Goal: Task Accomplishment & Management: Use online tool/utility

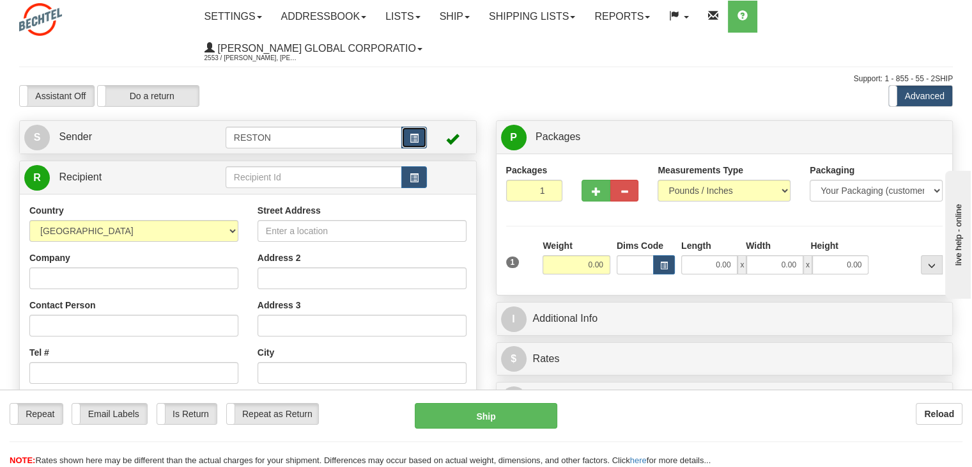
click at [413, 131] on button "button" at bounding box center [414, 138] width 26 height 22
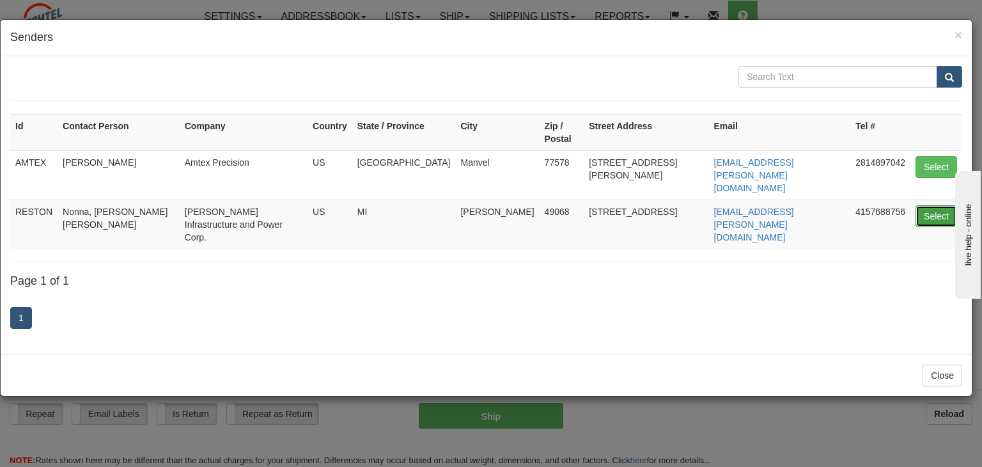
click at [929, 205] on button "Select" at bounding box center [936, 216] width 42 height 22
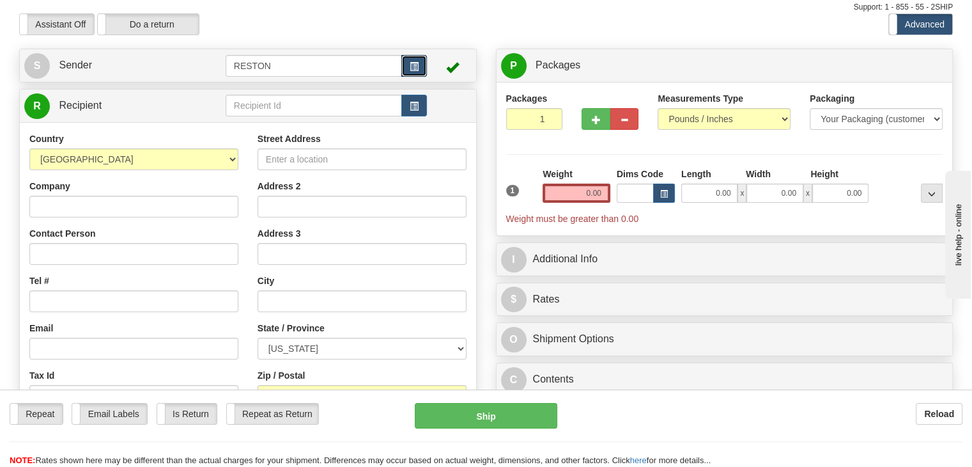
scroll to position [64, 0]
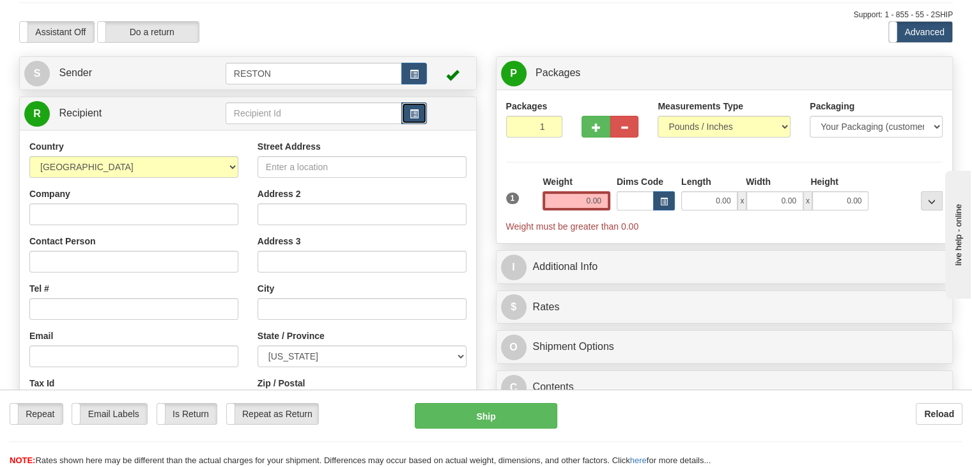
click at [418, 116] on span "button" at bounding box center [414, 114] width 9 height 8
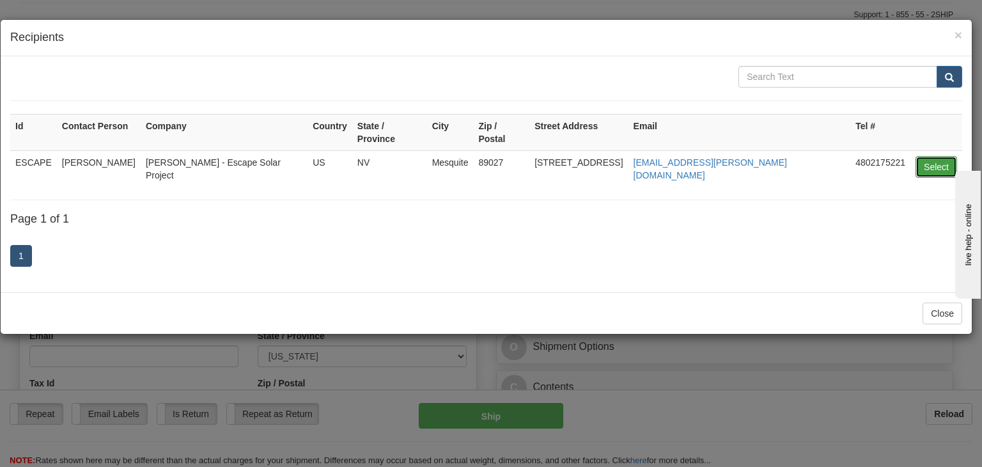
click at [943, 157] on button "Select" at bounding box center [936, 167] width 42 height 22
type input "ESCAPE"
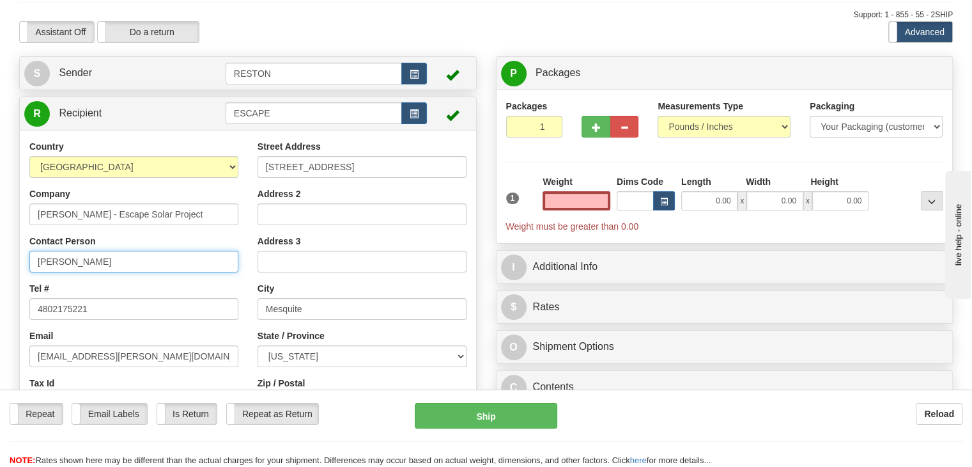
type input "0.00"
drag, startPoint x: 135, startPoint y: 261, endPoint x: 3, endPoint y: 243, distance: 132.8
click at [0, 252] on div "Toggle navigation Settings Shipping Preferences Fields Preferences New" at bounding box center [486, 290] width 972 height 709
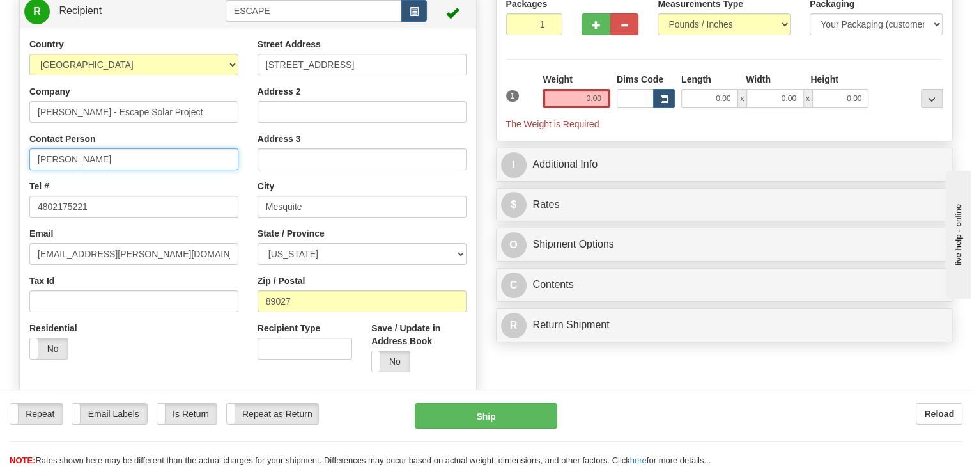
scroll to position [192, 0]
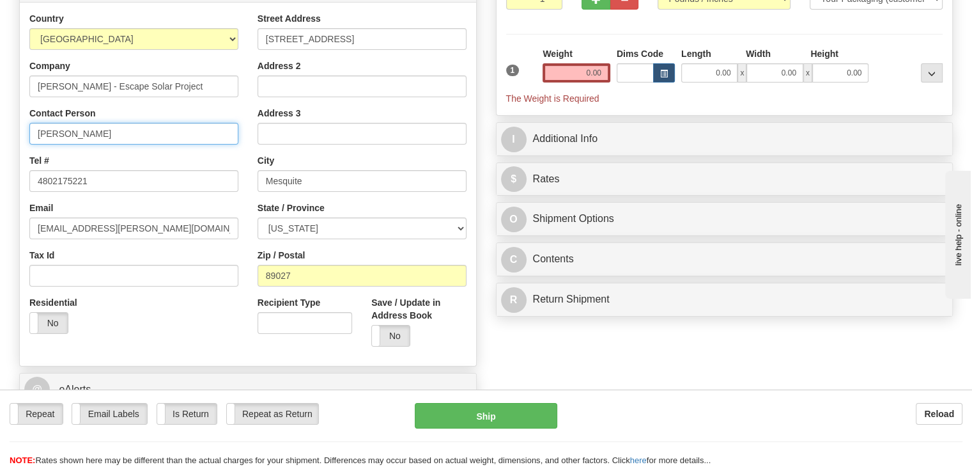
type input "[PERSON_NAME]"
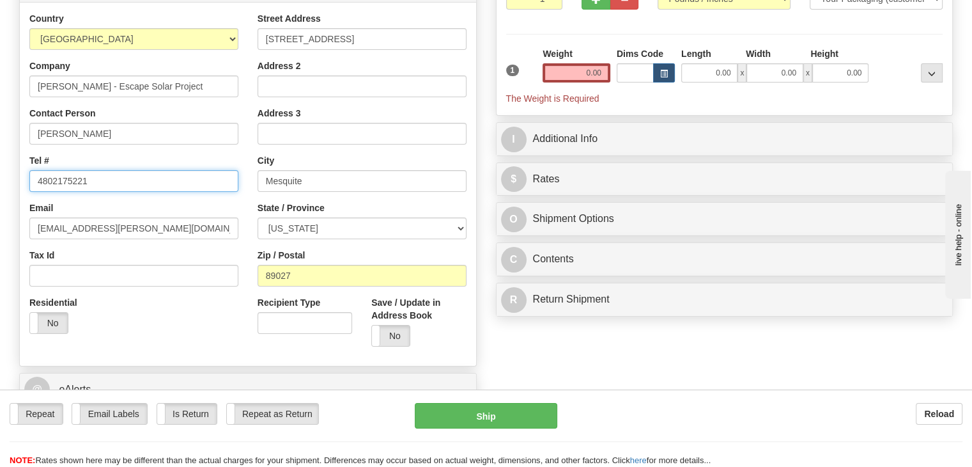
drag, startPoint x: 95, startPoint y: 183, endPoint x: 0, endPoint y: 187, distance: 94.7
click at [0, 187] on div "Toggle navigation Settings Shipping Preferences Fields Preferences New" at bounding box center [486, 162] width 972 height 709
paste input "[PHONE_NUMBER]"
drag, startPoint x: 57, startPoint y: 180, endPoint x: 79, endPoint y: 180, distance: 22.4
click at [59, 180] on input "[PHONE_NUMBER]" at bounding box center [133, 181] width 209 height 22
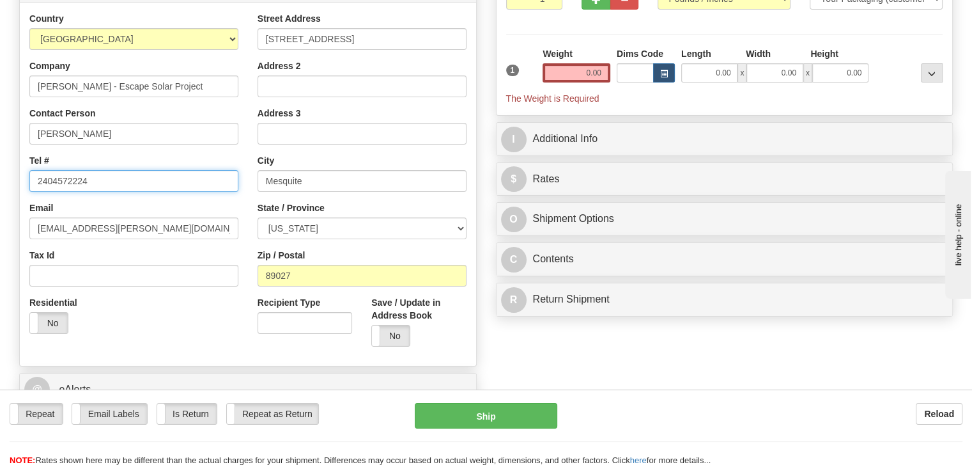
type input "2404572224"
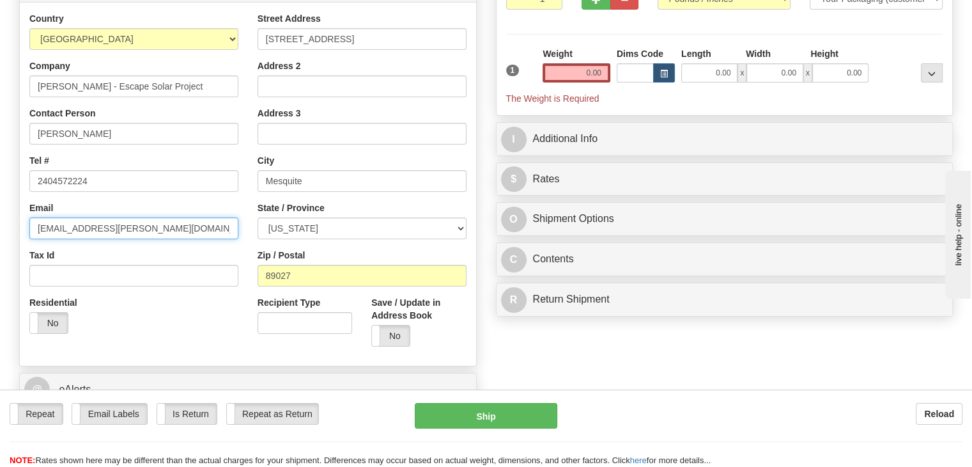
drag, startPoint x: 112, startPoint y: 235, endPoint x: 0, endPoint y: 226, distance: 112.2
click at [0, 226] on div "Toggle navigation Settings Shipping Preferences Fields Preferences New" at bounding box center [486, 162] width 972 height 709
paste input "rjboivin@b"
type input "[EMAIL_ADDRESS][PERSON_NAME][DOMAIN_NAME]"
click at [194, 336] on div "Residential Yes No" at bounding box center [134, 319] width 228 height 47
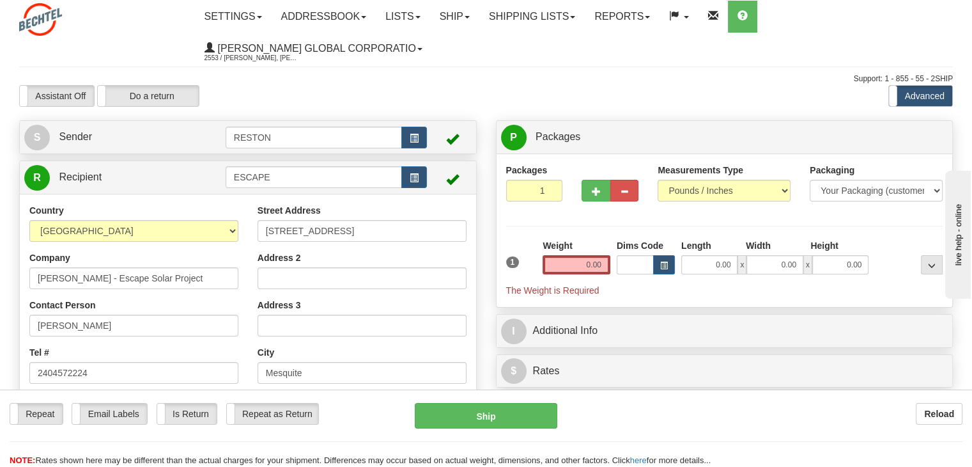
scroll to position [0, 0]
drag, startPoint x: 321, startPoint y: 139, endPoint x: 273, endPoint y: 139, distance: 48.6
click at [207, 136] on tr "S Sender RESTON" at bounding box center [247, 137] width 447 height 26
click at [410, 139] on span "button" at bounding box center [414, 138] width 9 height 8
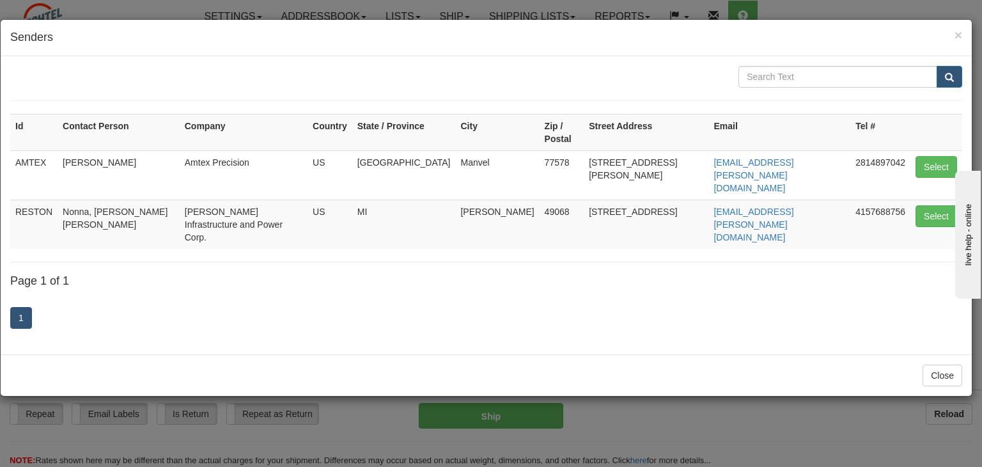
drag, startPoint x: 580, startPoint y: 182, endPoint x: 669, endPoint y: 182, distance: 88.8
click at [669, 199] on td "[STREET_ADDRESS]" at bounding box center [645, 223] width 125 height 49
copy td "[STREET_ADDRESS]"
click at [763, 275] on h4 "Page 1 of 1" at bounding box center [486, 281] width 952 height 13
click at [933, 205] on button "Select" at bounding box center [936, 216] width 42 height 22
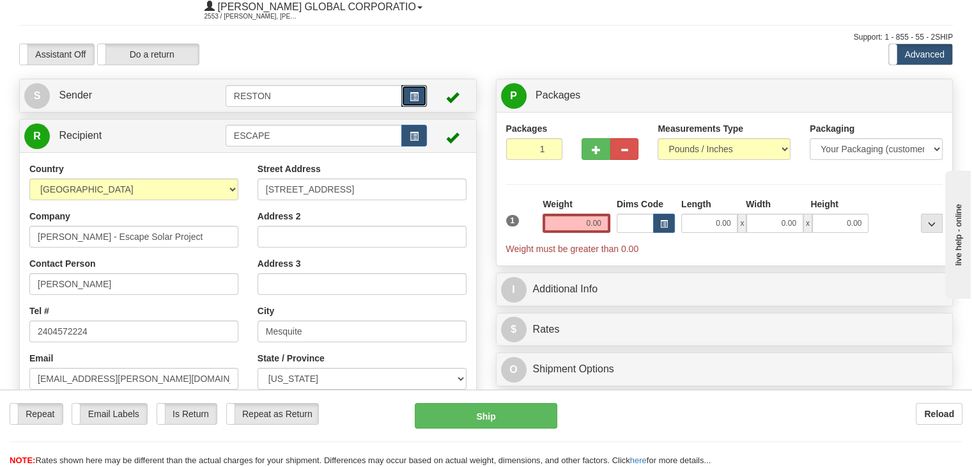
scroll to position [64, 0]
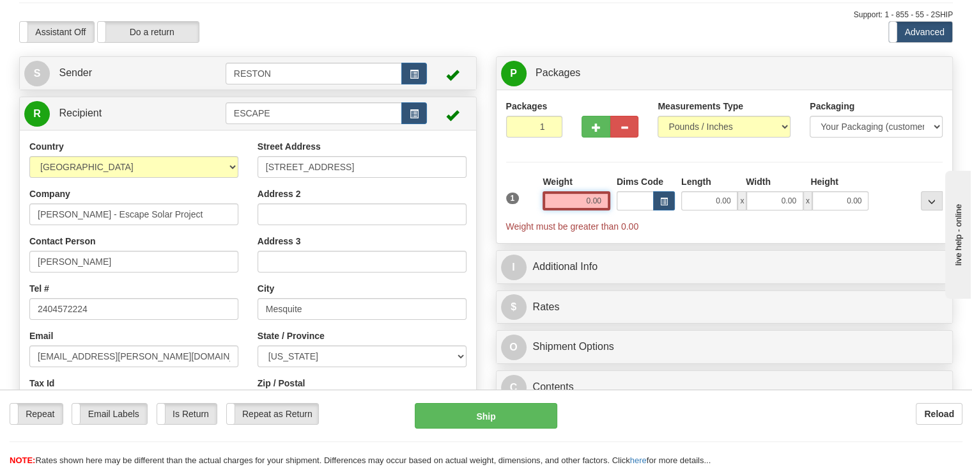
drag, startPoint x: 590, startPoint y: 203, endPoint x: 582, endPoint y: 208, distance: 9.4
click at [630, 203] on div "1 Weight 0.00 Dims Code 0.00" at bounding box center [725, 204] width 444 height 58
click at [585, 208] on input "0.00" at bounding box center [577, 200] width 68 height 19
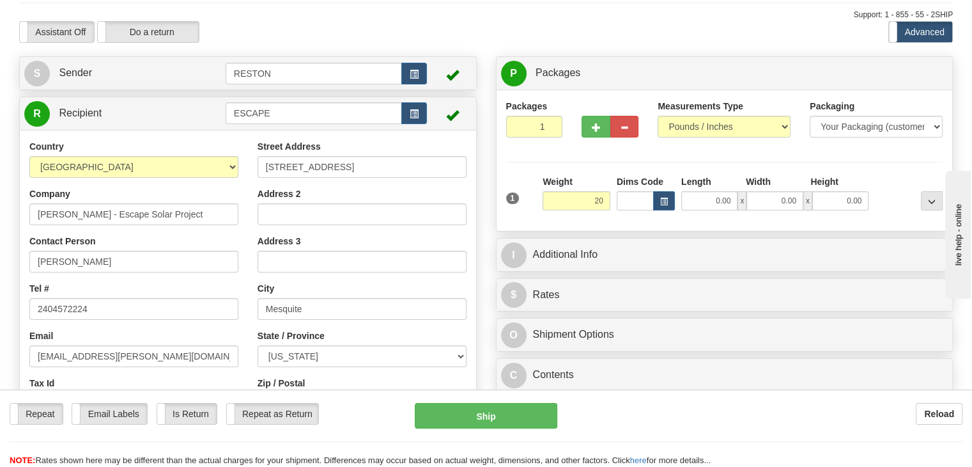
type input "20.00"
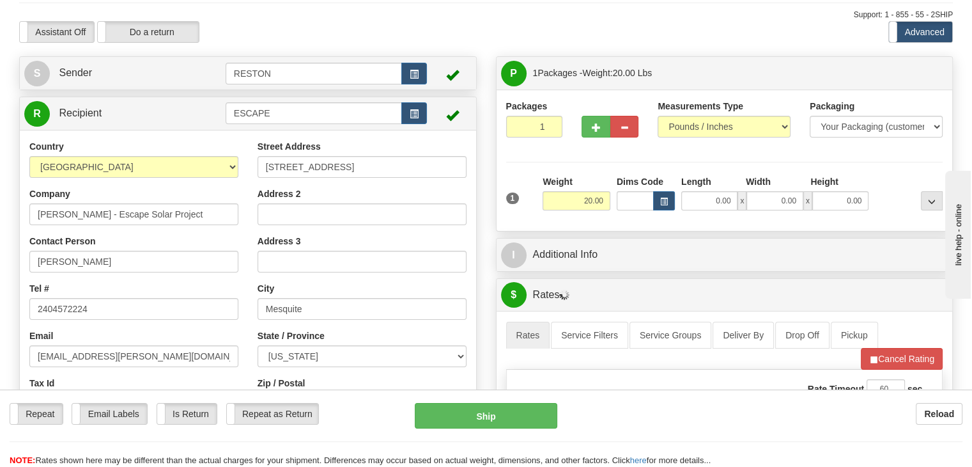
click at [736, 158] on div "Packages 1 1 Measurements Type" at bounding box center [724, 160] width 437 height 121
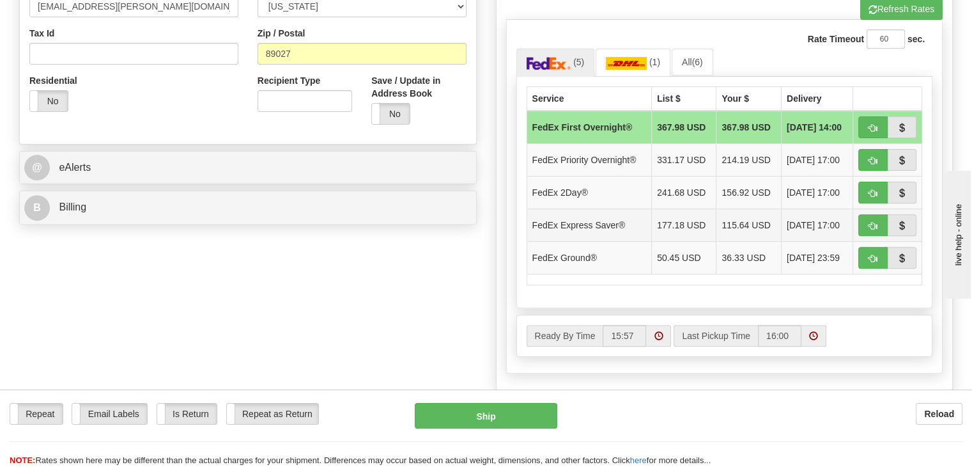
scroll to position [383, 0]
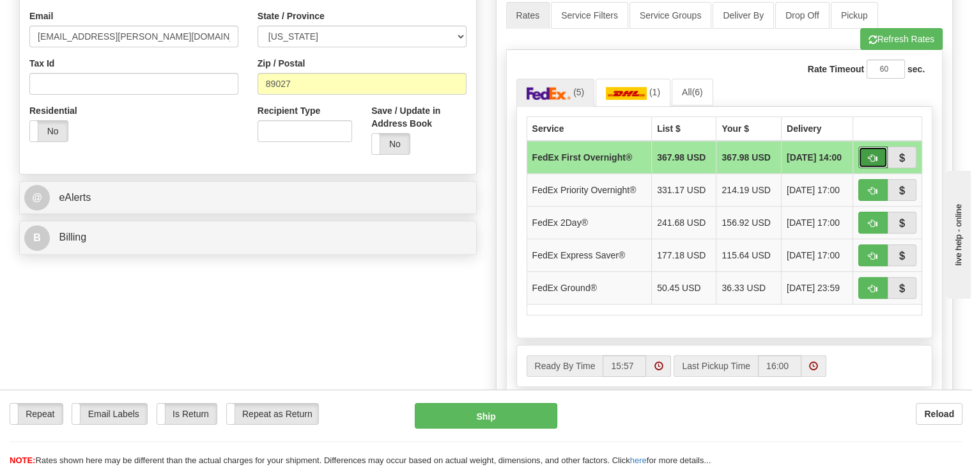
click at [869, 154] on span "button" at bounding box center [872, 158] width 9 height 8
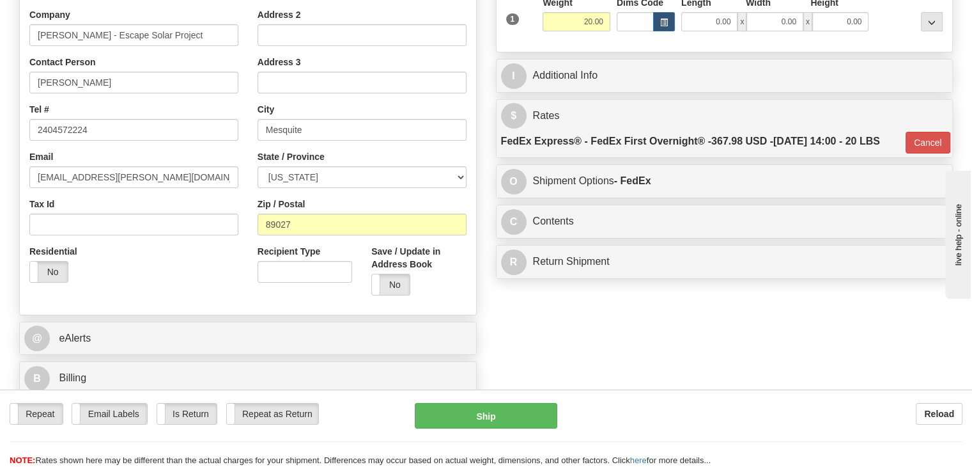
scroll to position [192, 0]
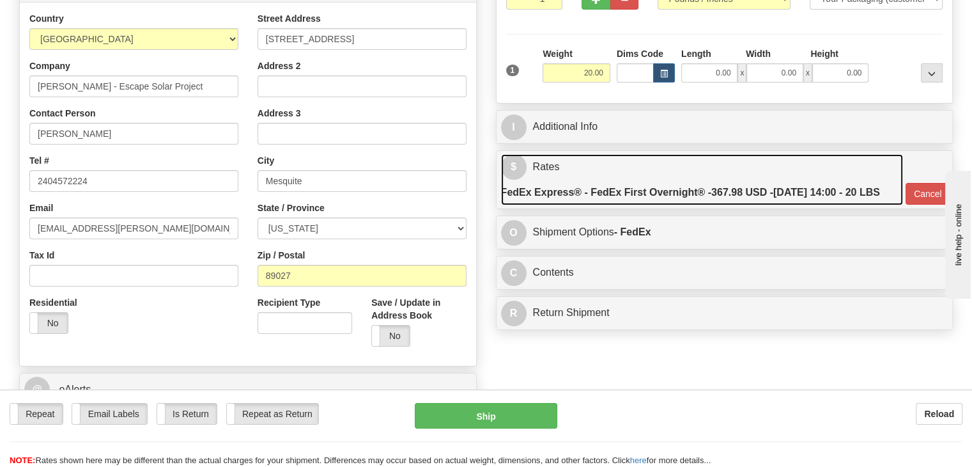
click at [849, 191] on label "FedEx Express® - FedEx First Overnight® - 367.98 USD - [DATE] 14:00 - 20 LBS" at bounding box center [690, 193] width 379 height 26
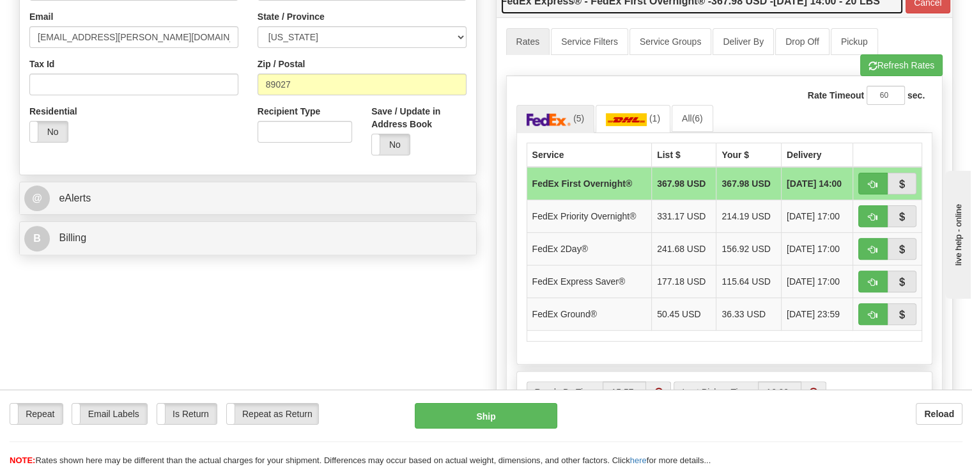
scroll to position [383, 0]
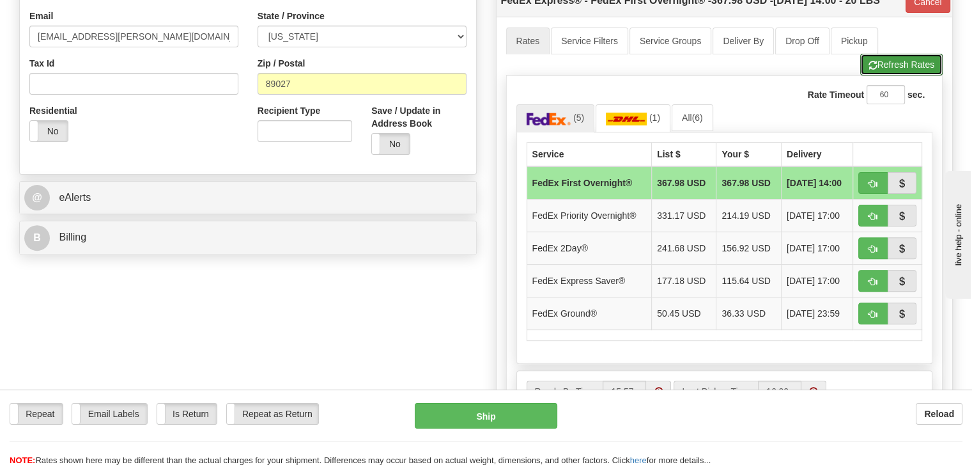
click at [915, 67] on button "Refresh Rates" at bounding box center [901, 65] width 82 height 22
type input "06"
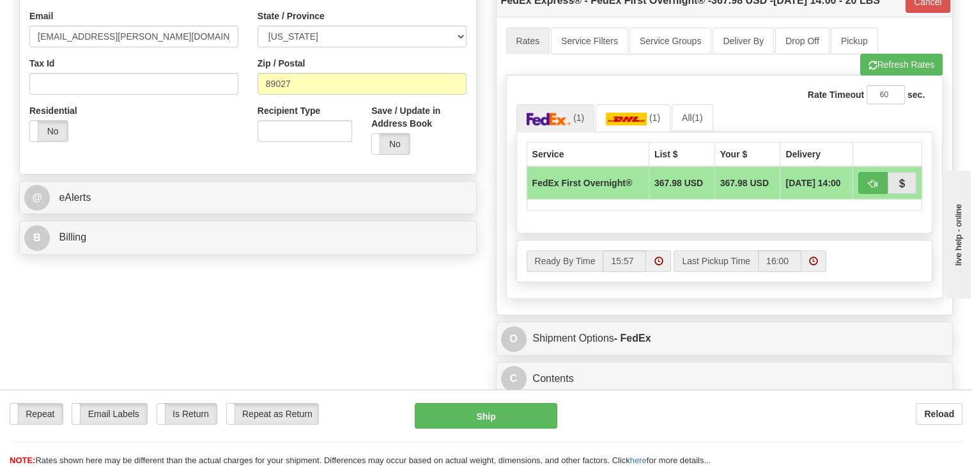
click at [591, 181] on td "FedEx First Overnight®" at bounding box center [588, 182] width 122 height 33
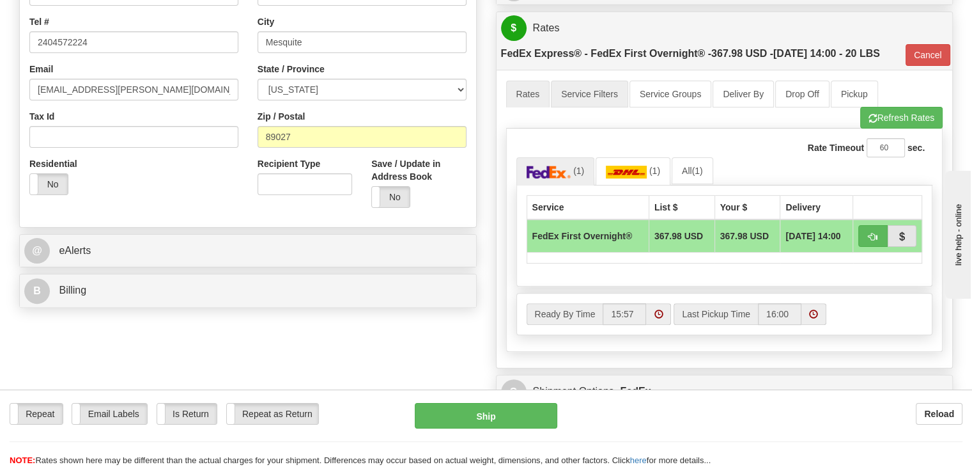
scroll to position [256, 0]
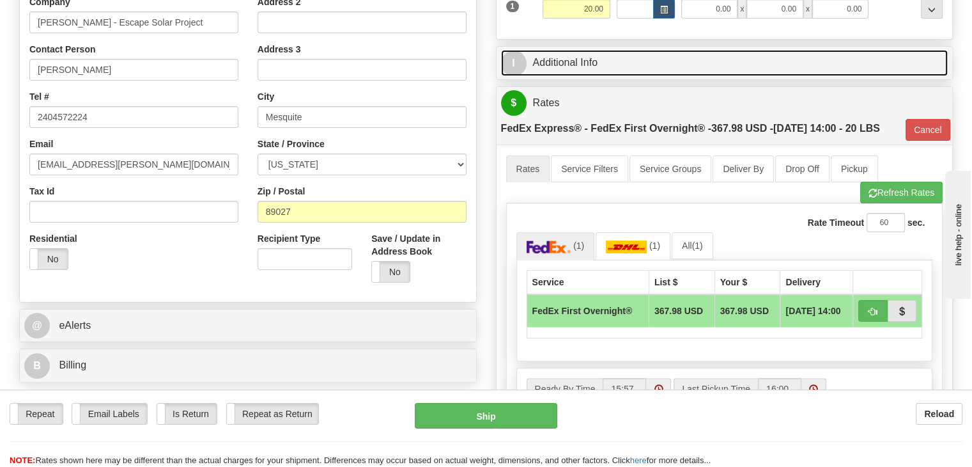
click at [575, 66] on link "I Additional Info" at bounding box center [724, 63] width 447 height 26
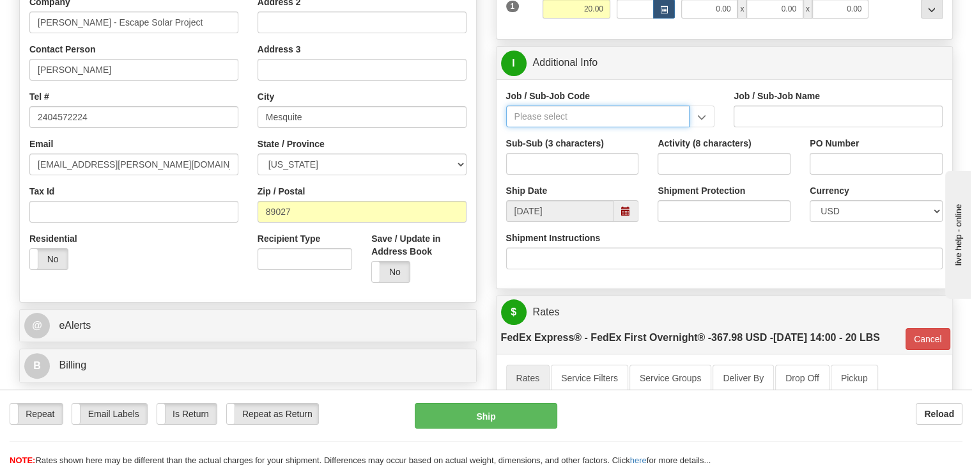
click at [612, 114] on input "Job / Sub-Job Code" at bounding box center [598, 116] width 184 height 22
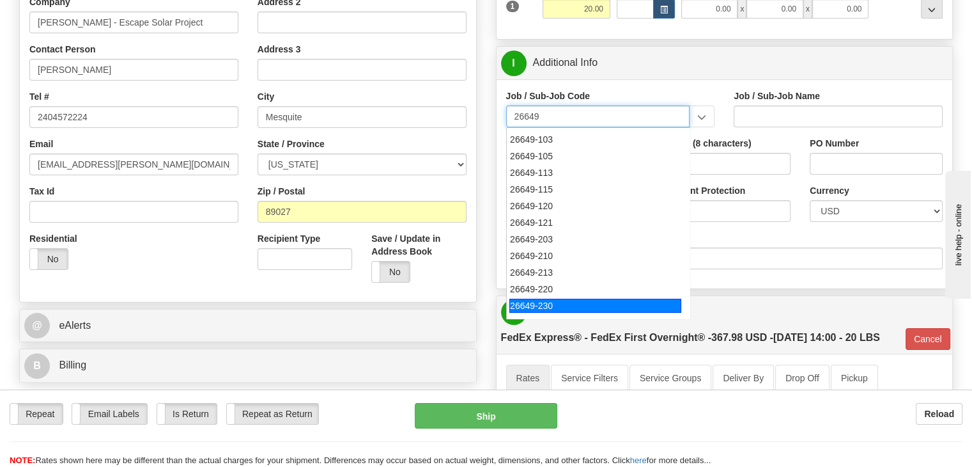
scroll to position [128, 0]
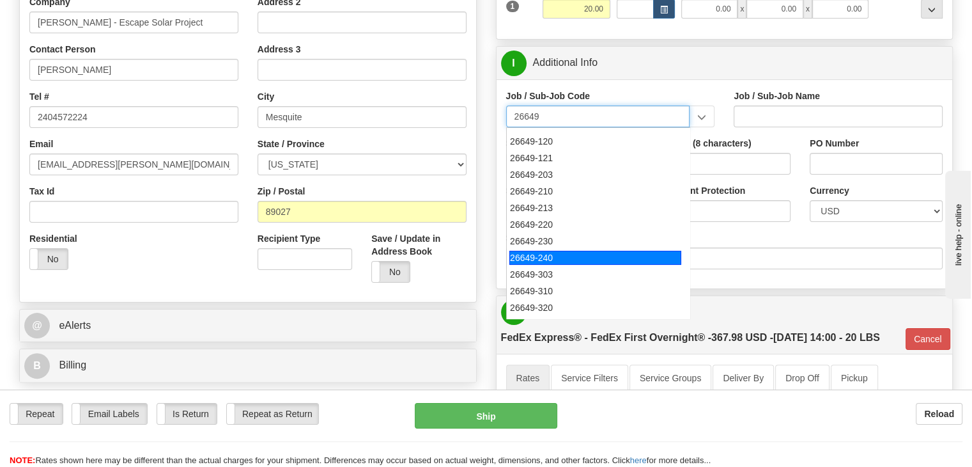
drag, startPoint x: 555, startPoint y: 255, endPoint x: 569, endPoint y: 254, distance: 14.7
click at [555, 254] on div "26649-240" at bounding box center [595, 258] width 172 height 14
type input "26649-240"
type input "ESCAPE SOLAR PROJECT - MATERIALS"
type input "26649-240"
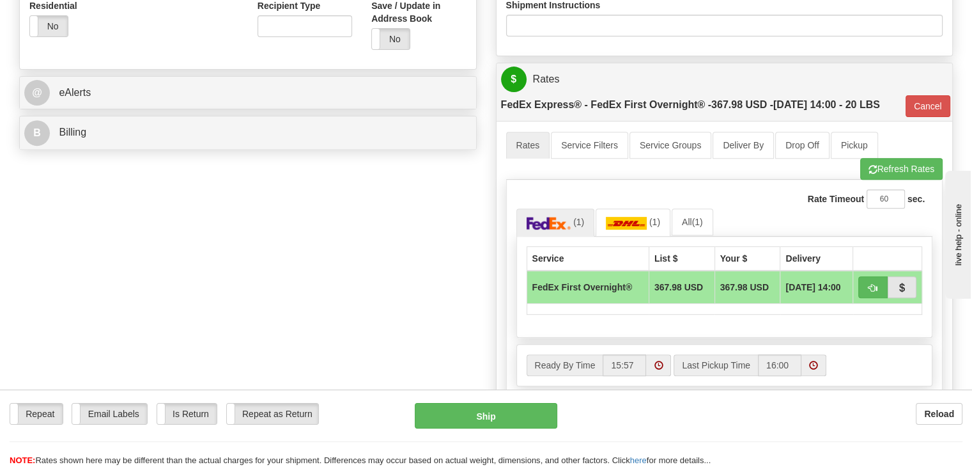
scroll to position [511, 0]
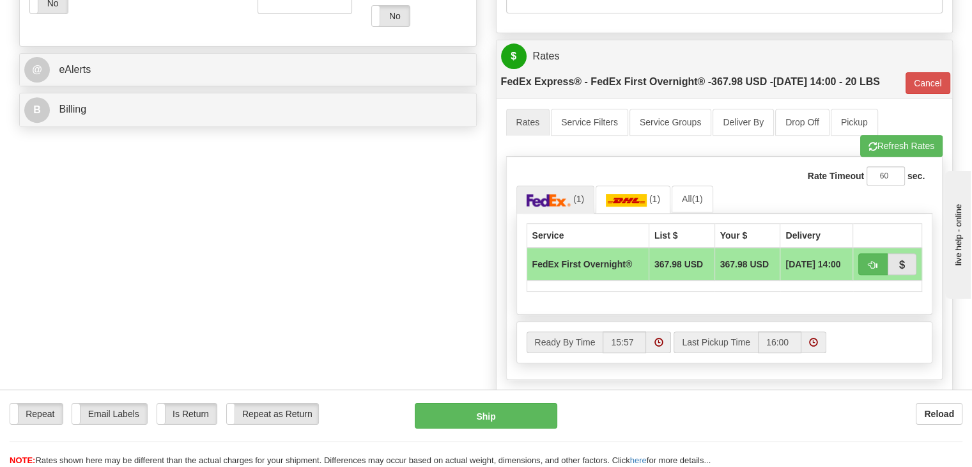
click at [731, 263] on td "367.98 USD" at bounding box center [747, 263] width 66 height 33
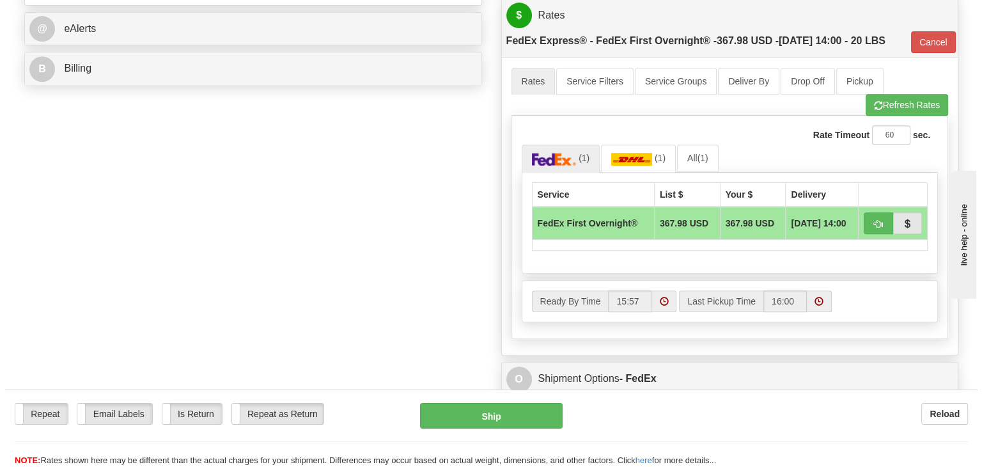
scroll to position [575, 0]
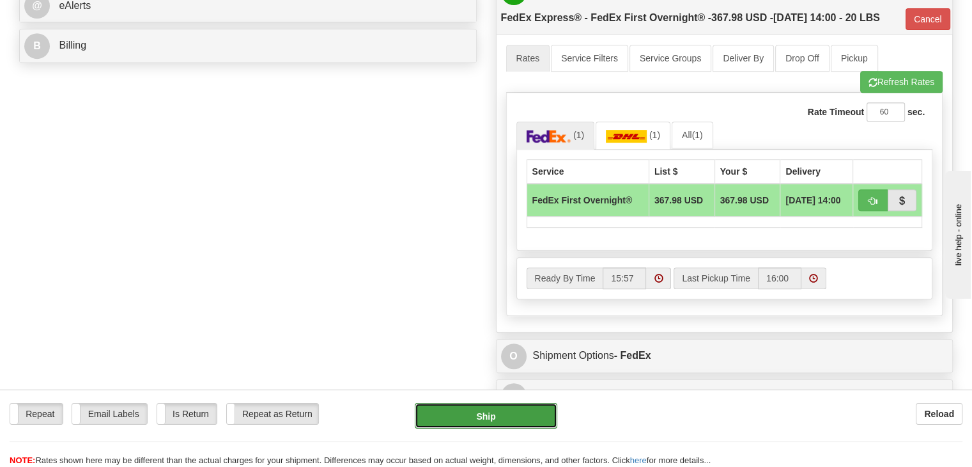
click at [475, 413] on button "Ship" at bounding box center [486, 416] width 143 height 26
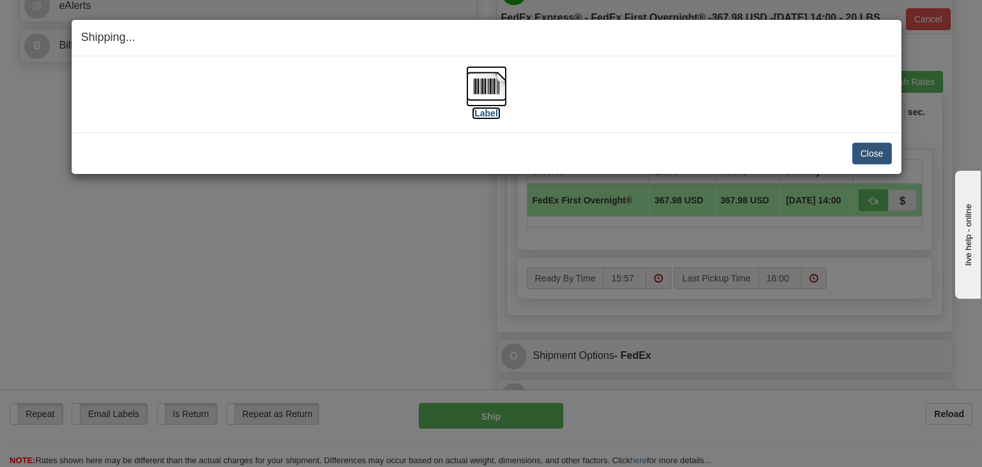
click at [491, 89] on img at bounding box center [486, 86] width 41 height 41
